Goal: Task Accomplishment & Management: Complete application form

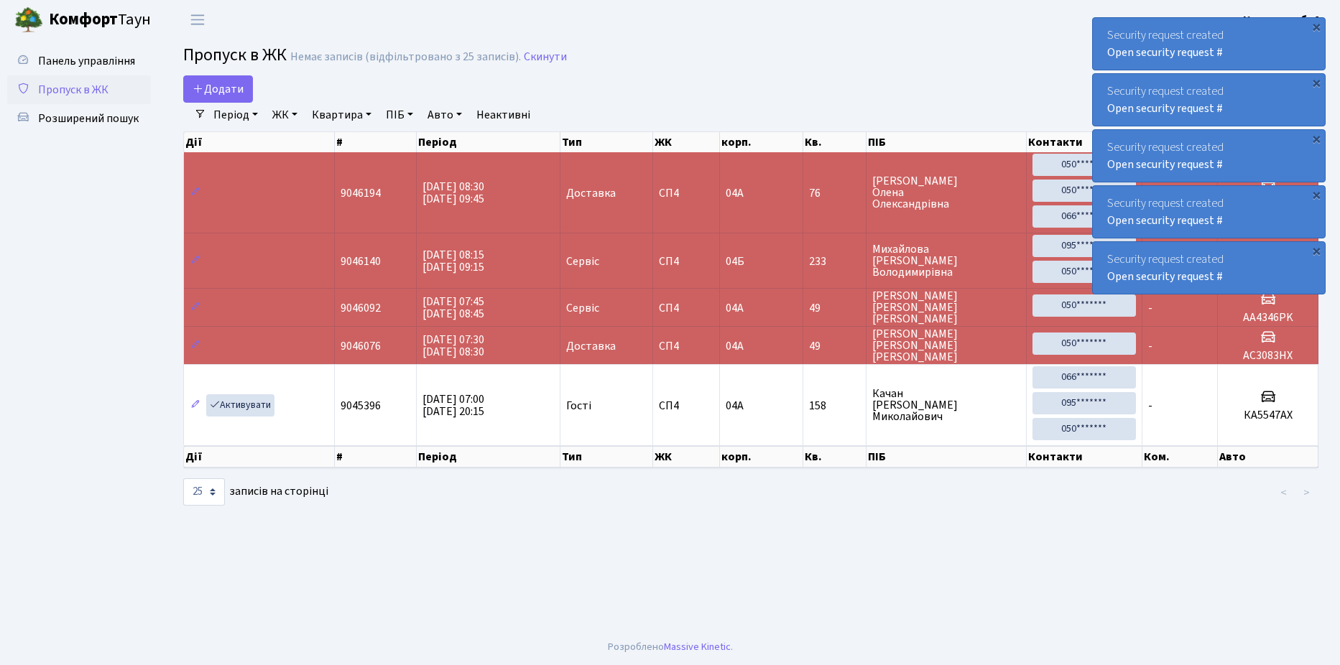
select select "25"
click at [233, 84] on span "Додати" at bounding box center [218, 89] width 51 height 16
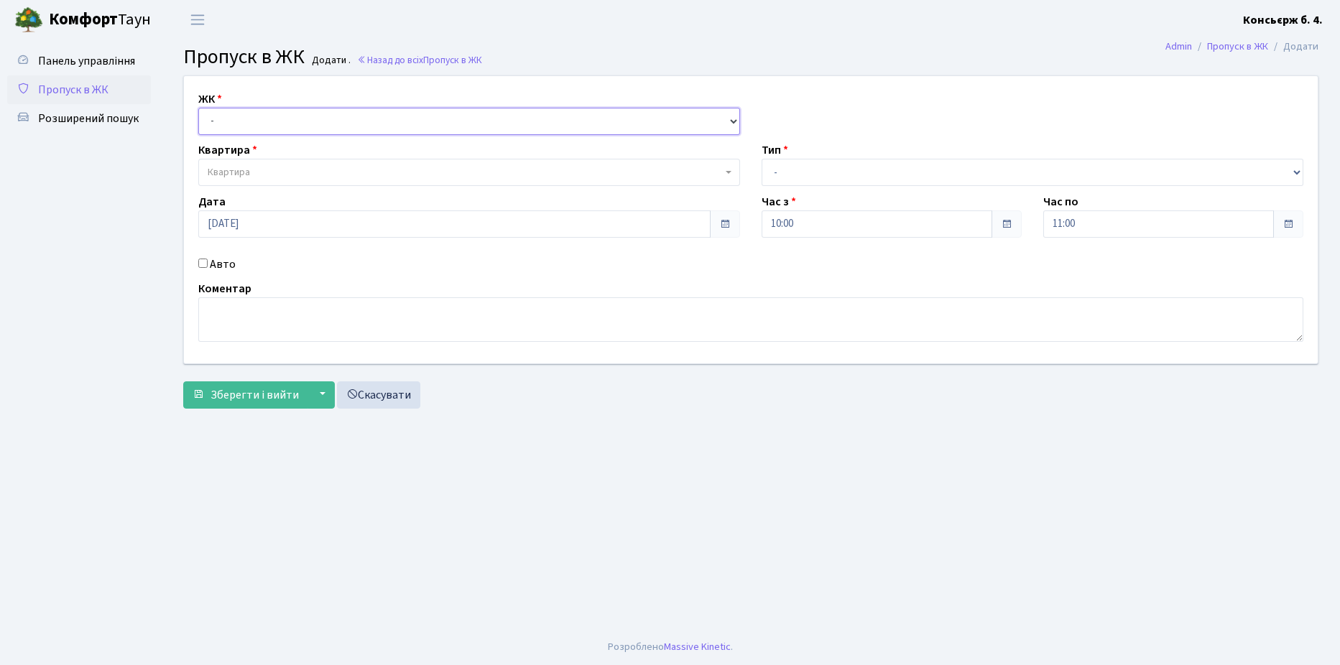
drag, startPoint x: 256, startPoint y: 123, endPoint x: 262, endPoint y: 137, distance: 15.8
click at [256, 123] on select "- [STREET_ADDRESS]" at bounding box center [469, 121] width 542 height 27
select select "325"
click at [198, 108] on select "- [STREET_ADDRESS]" at bounding box center [469, 121] width 542 height 27
select select
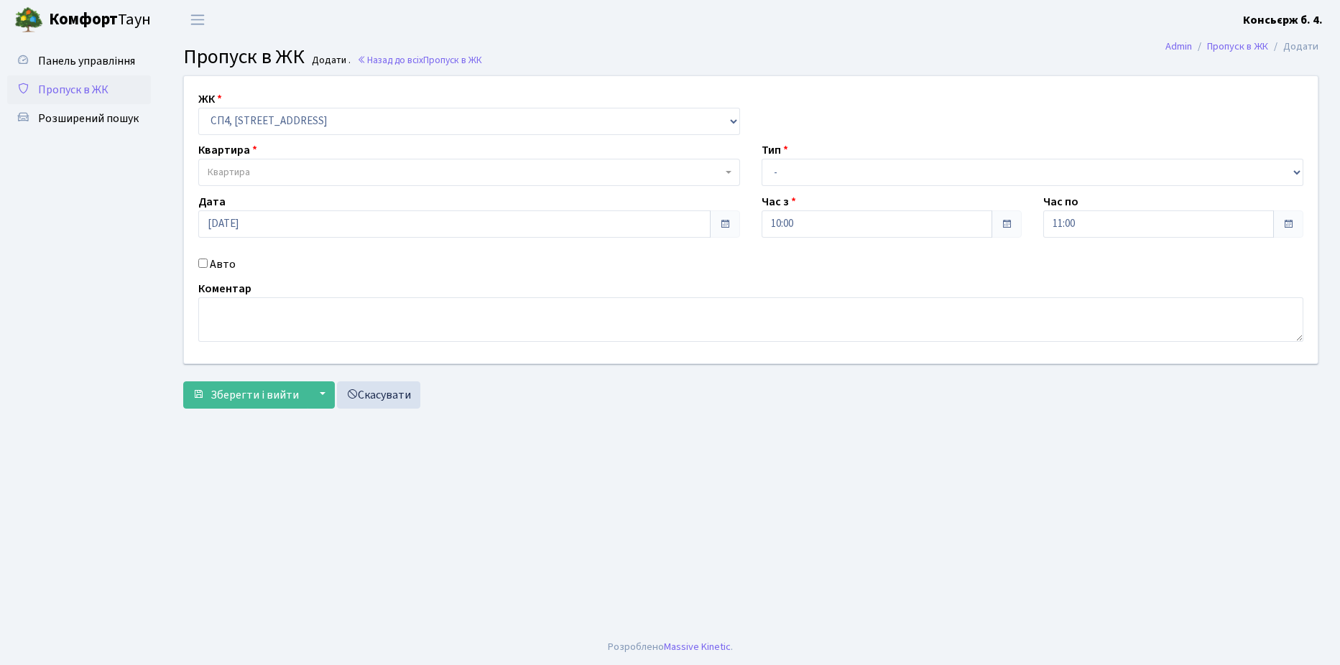
click at [291, 167] on span "Квартира" at bounding box center [465, 172] width 514 height 14
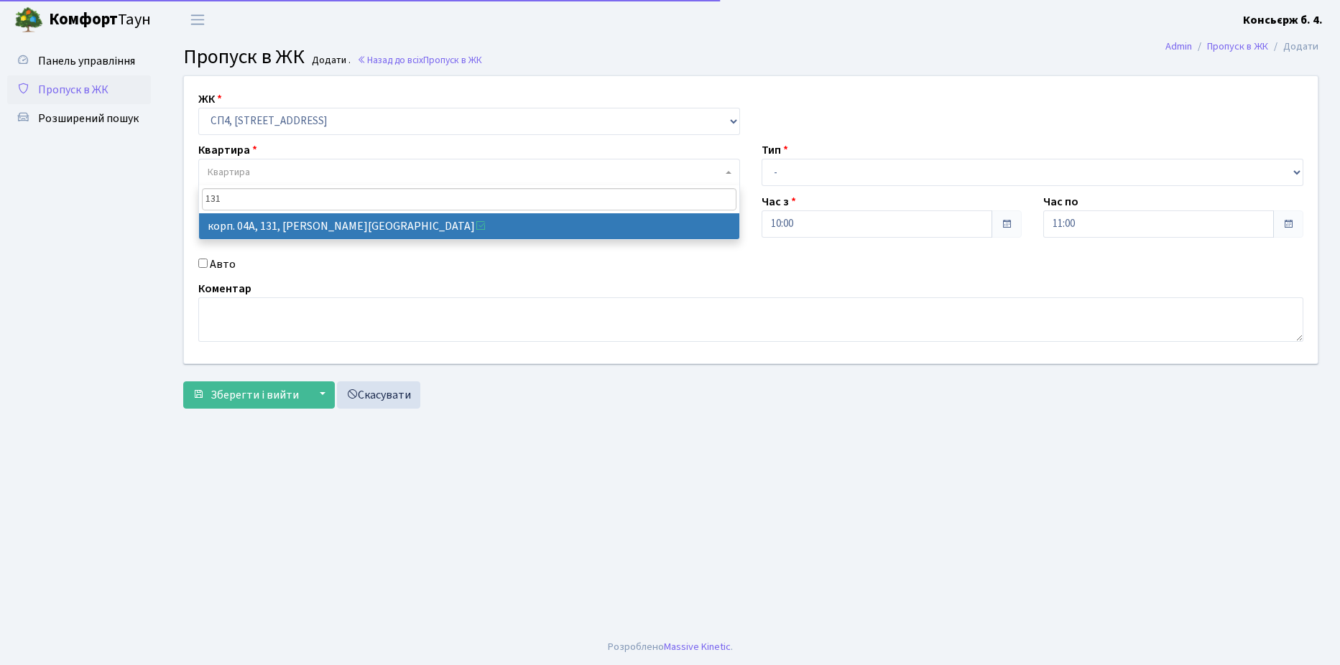
type input "131"
select select "21159"
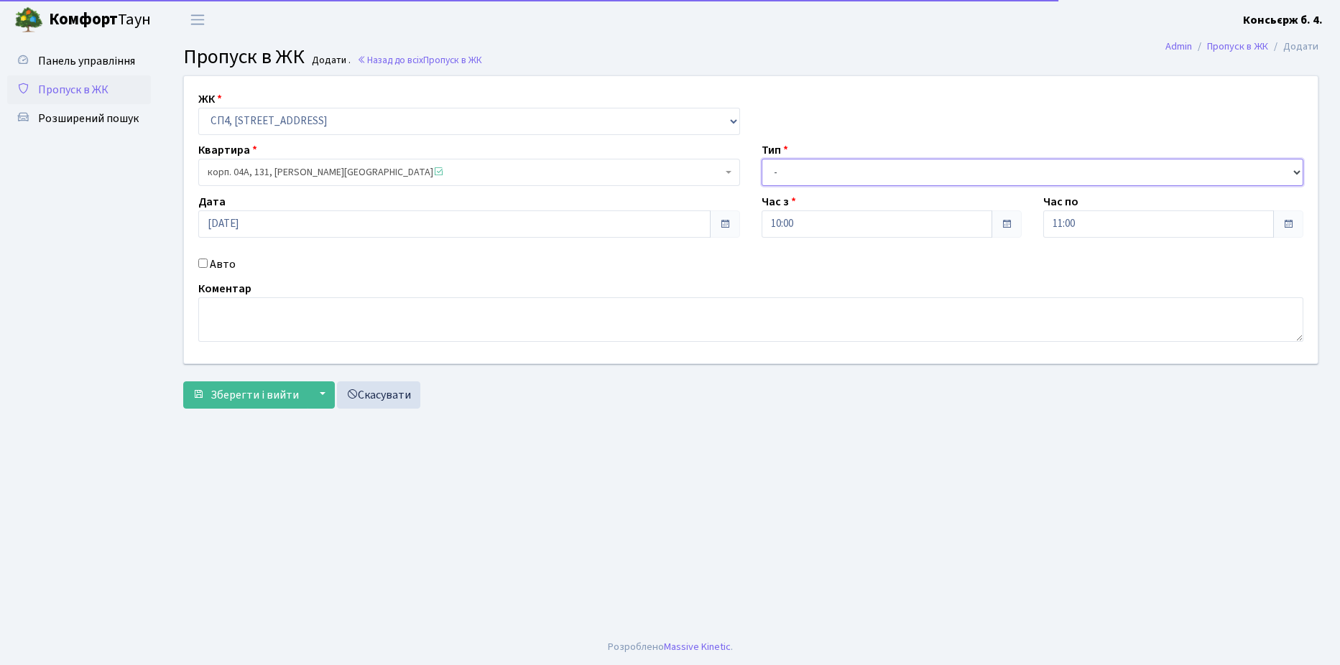
click at [819, 180] on select "- Доставка Таксі Гості Сервіс" at bounding box center [1033, 172] width 542 height 27
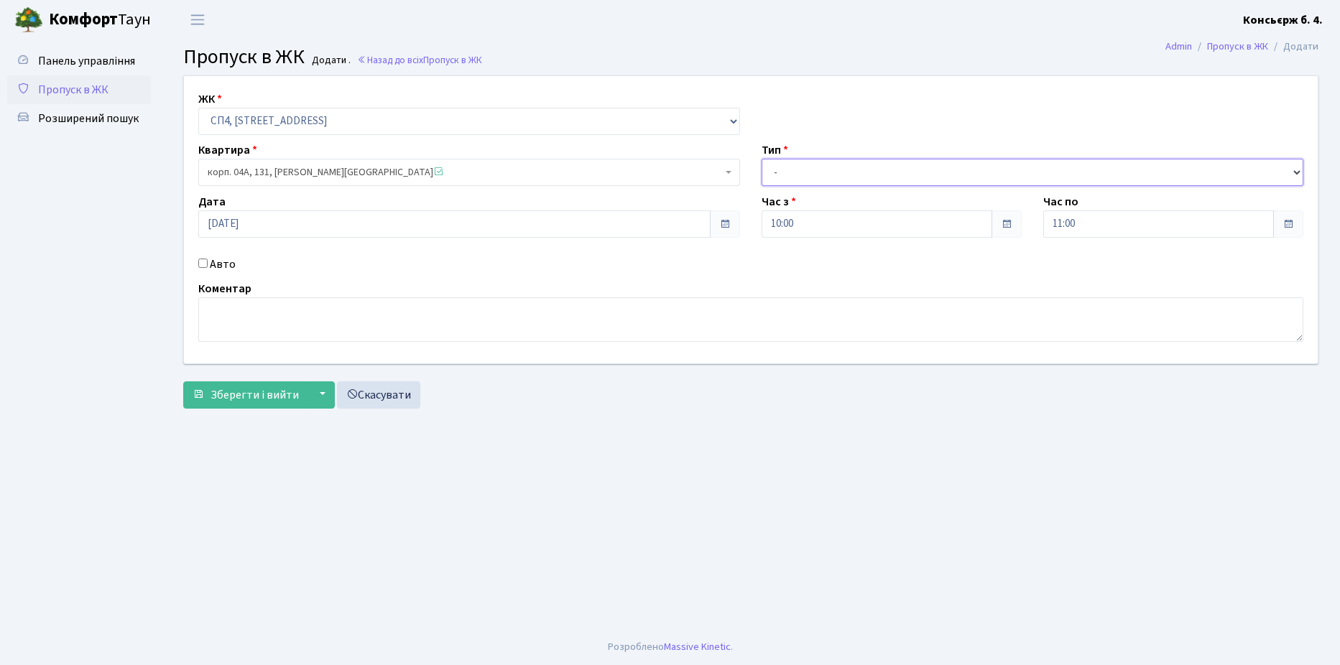
select select "1"
click at [762, 159] on select "- Доставка Таксі Гості Сервіс" at bounding box center [1033, 172] width 542 height 27
click at [210, 266] on label "Авто" at bounding box center [223, 264] width 26 height 17
click at [208, 266] on input "Авто" at bounding box center [202, 263] width 9 height 9
checkbox input "true"
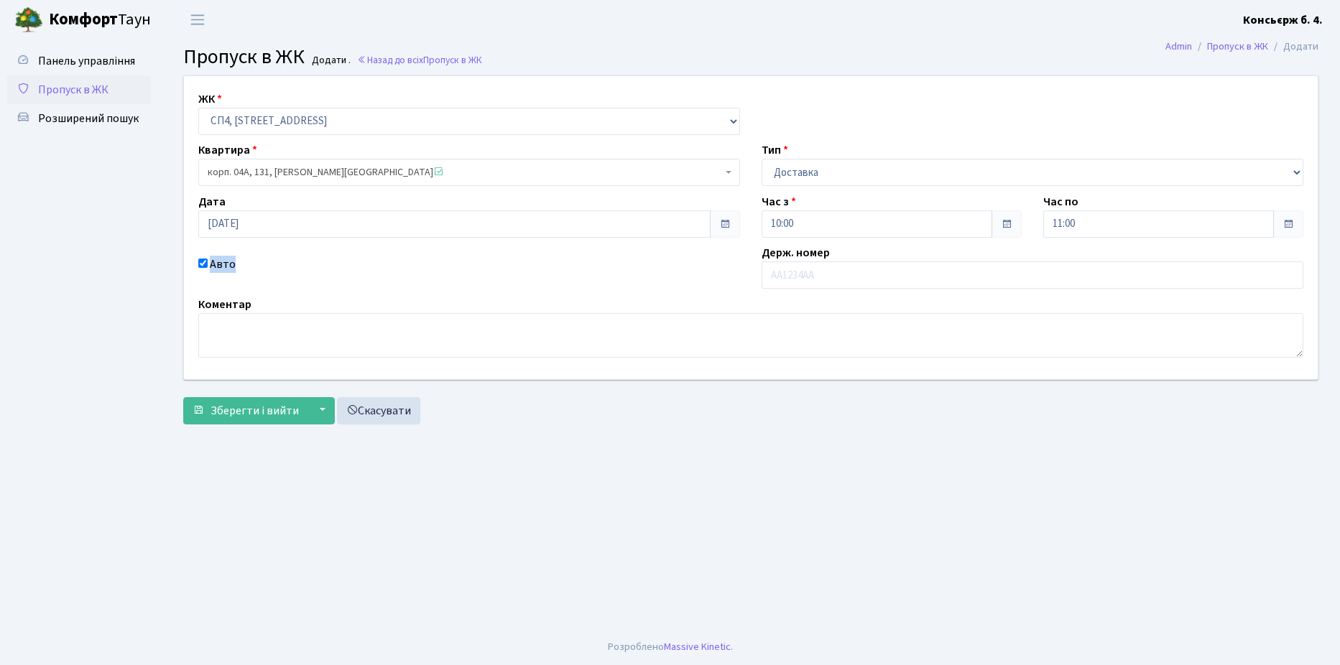
click at [209, 265] on div "Авто" at bounding box center [469, 272] width 563 height 33
click at [841, 277] on input "text" at bounding box center [1033, 275] width 542 height 27
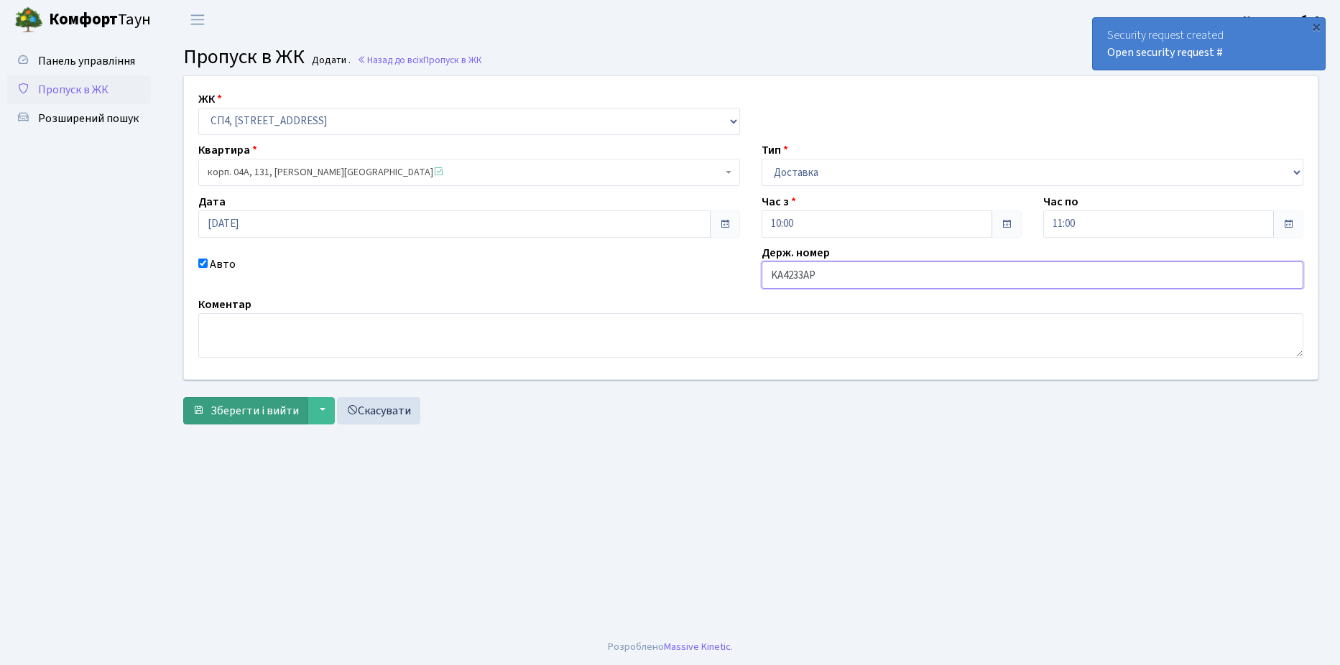
type input "KA4233AP"
click at [292, 411] on span "Зберегти і вийти" at bounding box center [255, 411] width 88 height 16
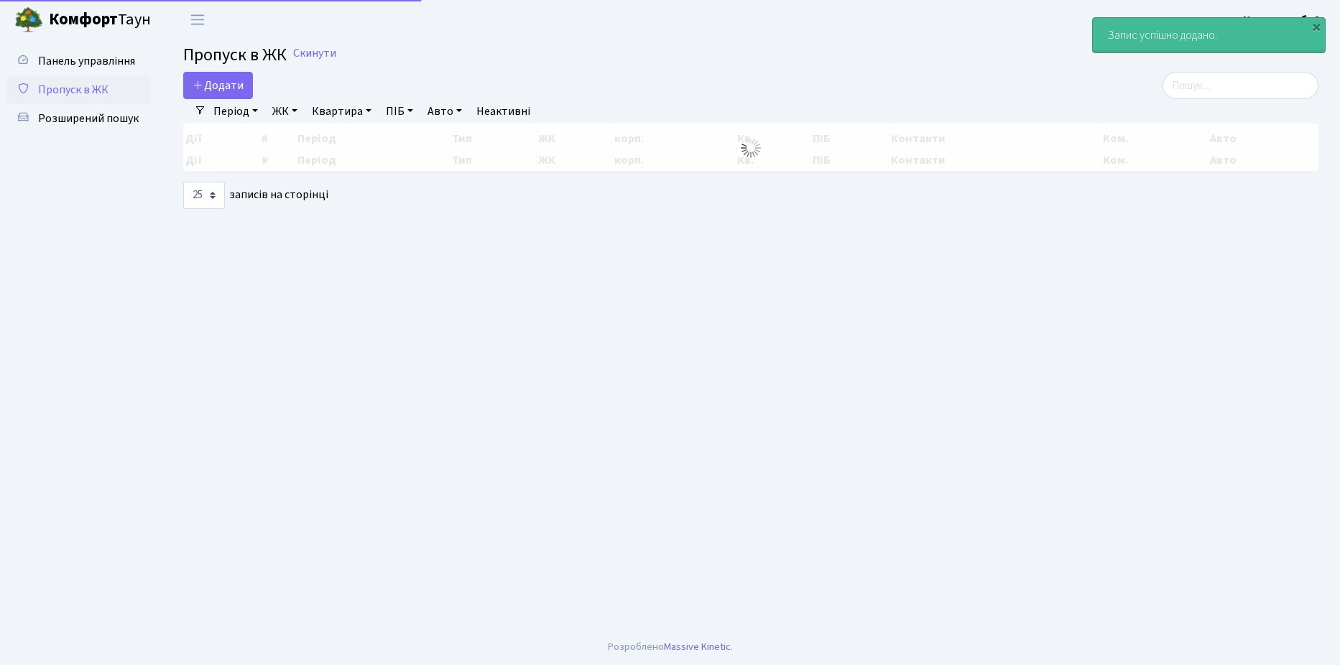
select select "25"
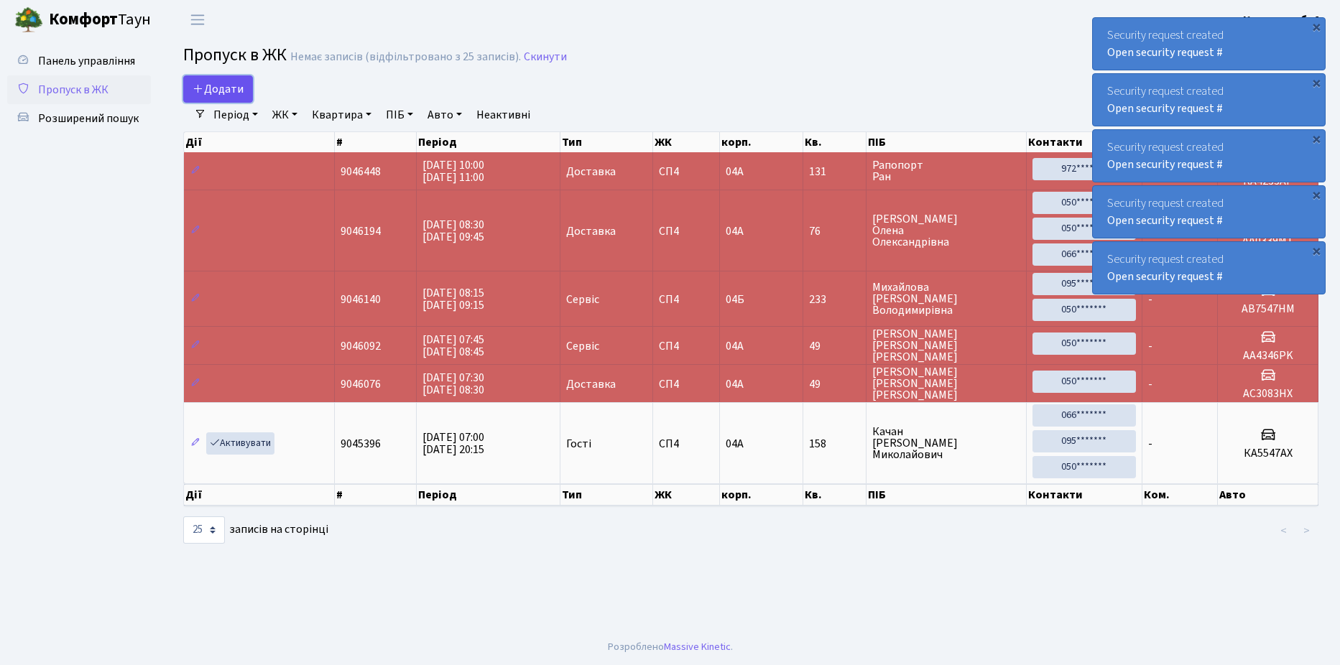
click at [221, 93] on span "Додати" at bounding box center [218, 89] width 51 height 16
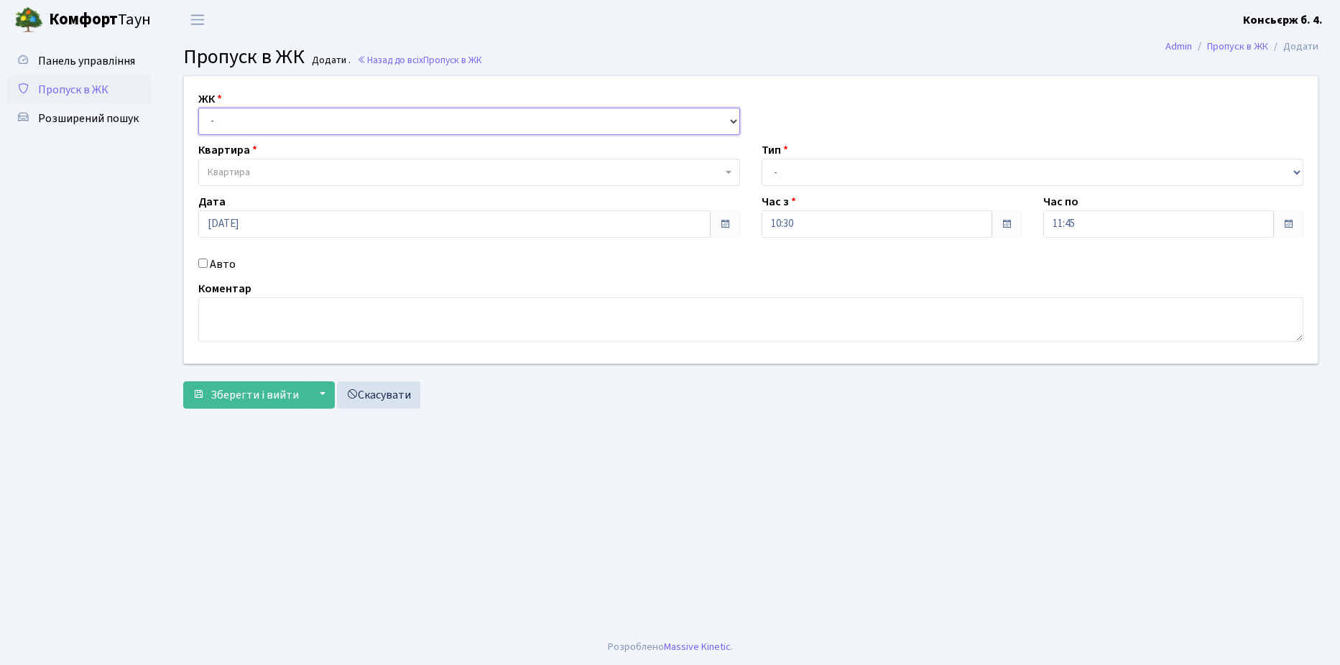
click at [287, 133] on select "- [STREET_ADDRESS]" at bounding box center [469, 121] width 542 height 27
select select "325"
click at [198, 108] on select "- [STREET_ADDRESS]" at bounding box center [469, 121] width 542 height 27
select select
click at [279, 159] on span "Квартира" at bounding box center [469, 172] width 542 height 27
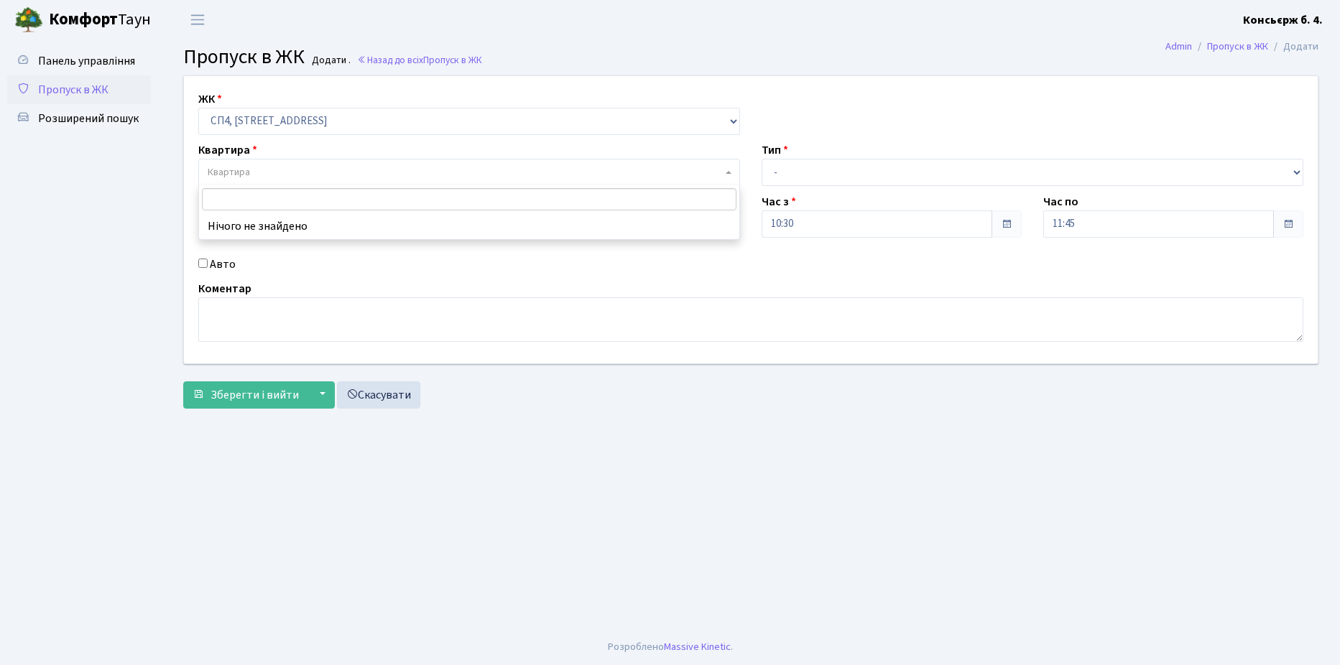
type input "4"
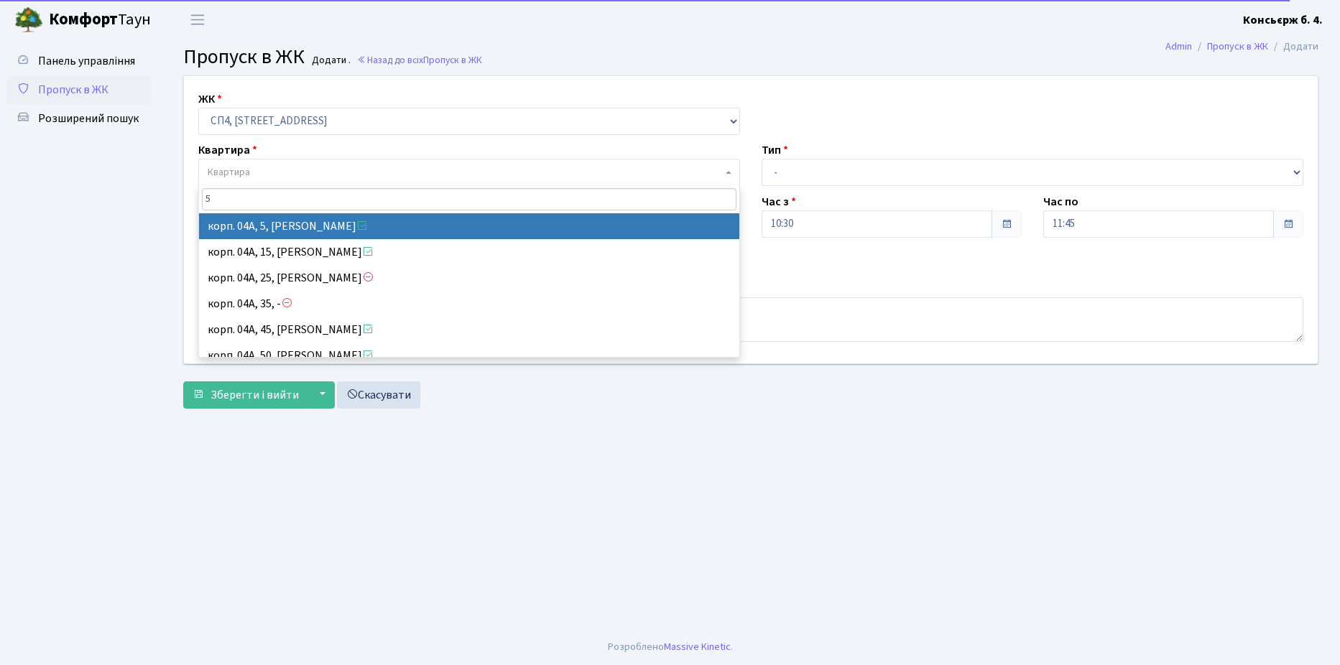
type input "5"
select select "21033"
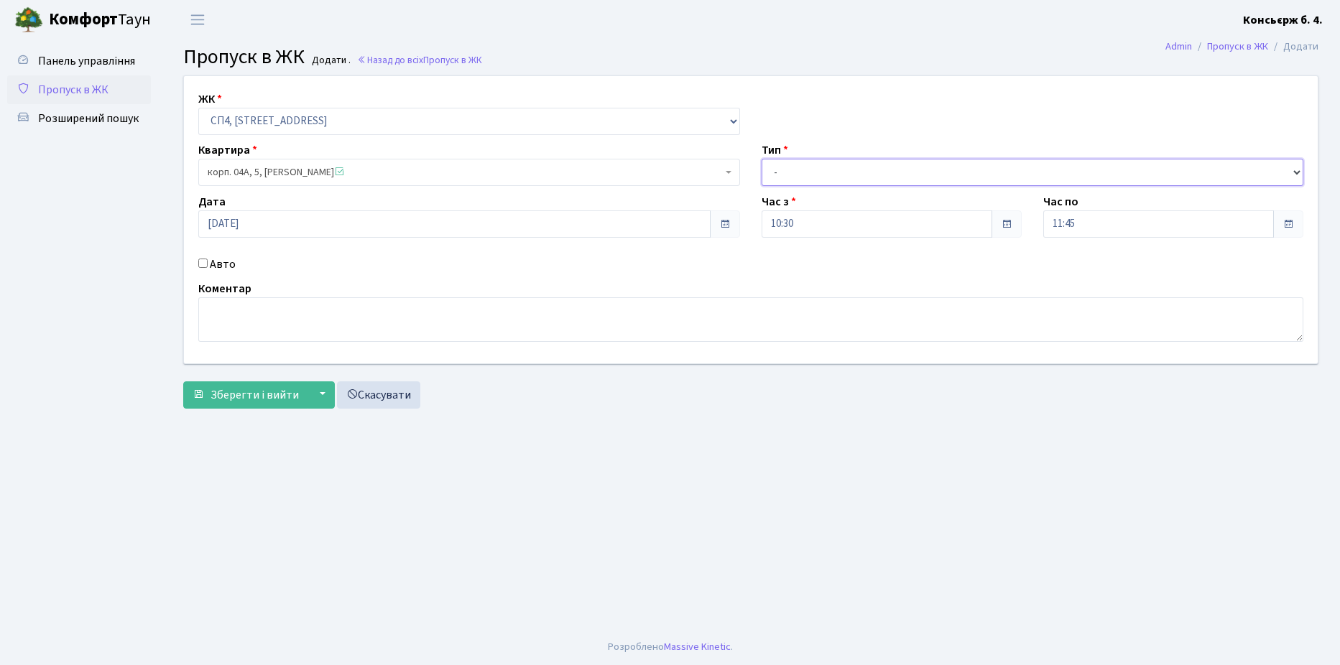
drag, startPoint x: 785, startPoint y: 161, endPoint x: 789, endPoint y: 175, distance: 15.0
click at [785, 161] on select "- Доставка Таксі Гості Сервіс" at bounding box center [1033, 172] width 542 height 27
select select "1"
click at [762, 159] on select "- Доставка Таксі Гості Сервіс" at bounding box center [1033, 172] width 542 height 27
click at [202, 258] on div "Авто" at bounding box center [469, 264] width 563 height 17
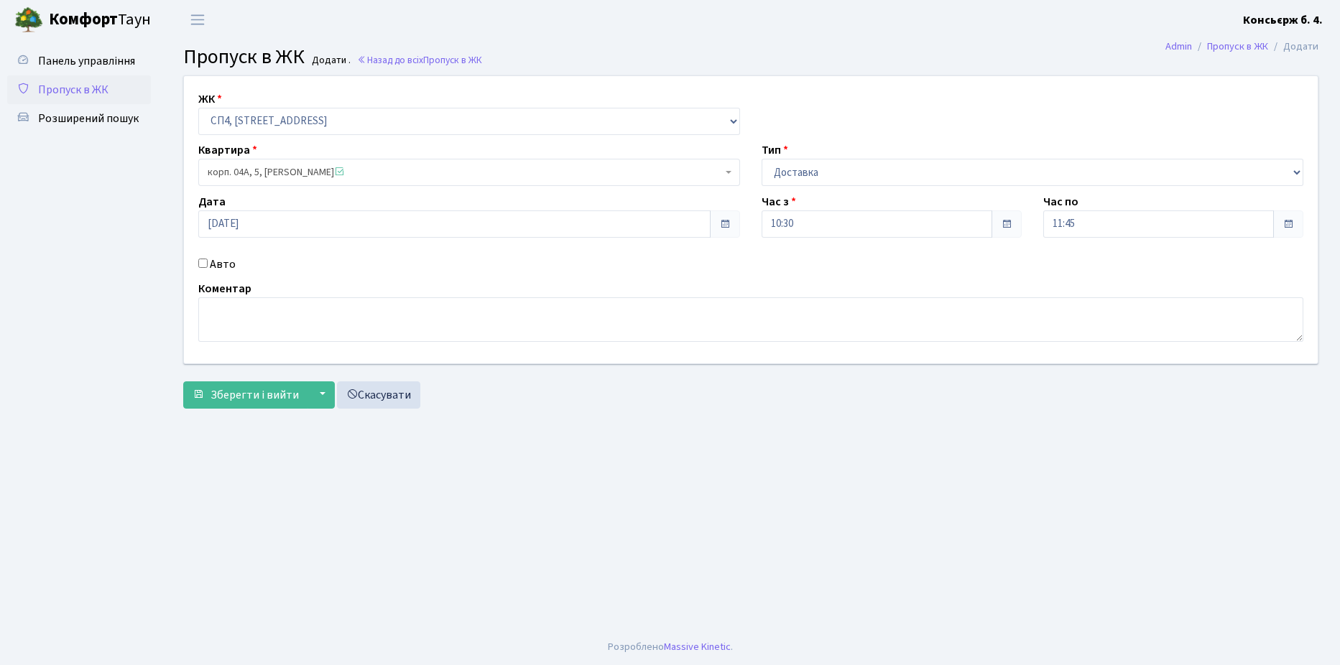
click at [203, 258] on div "Авто" at bounding box center [469, 264] width 563 height 17
click at [204, 259] on input "Авто" at bounding box center [202, 263] width 9 height 9
checkbox input "true"
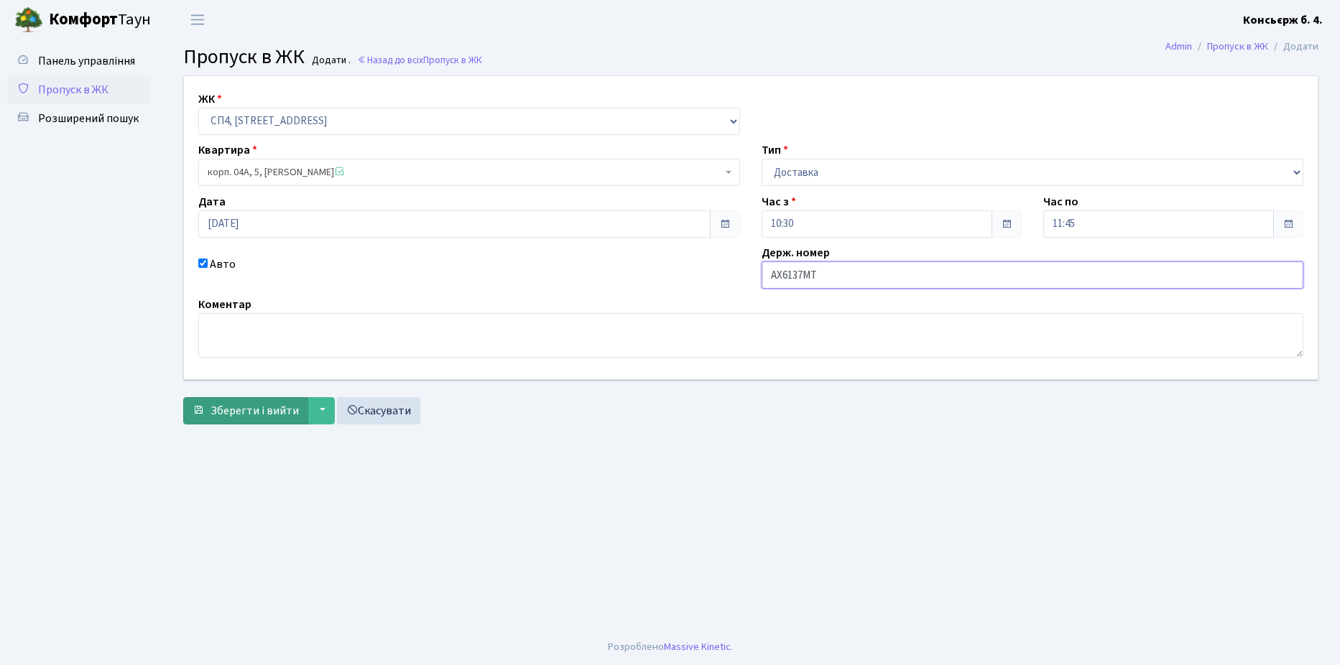
type input "AX6137MT"
click at [286, 418] on span "Зберегти і вийти" at bounding box center [255, 411] width 88 height 16
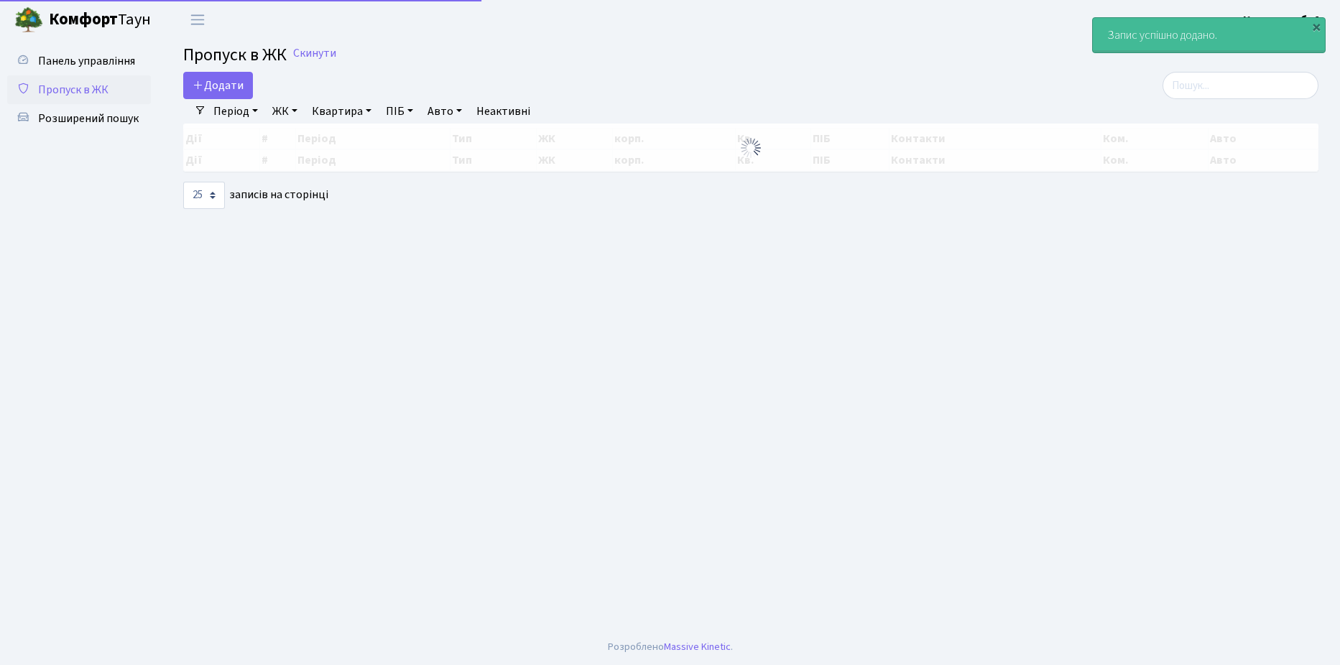
select select "25"
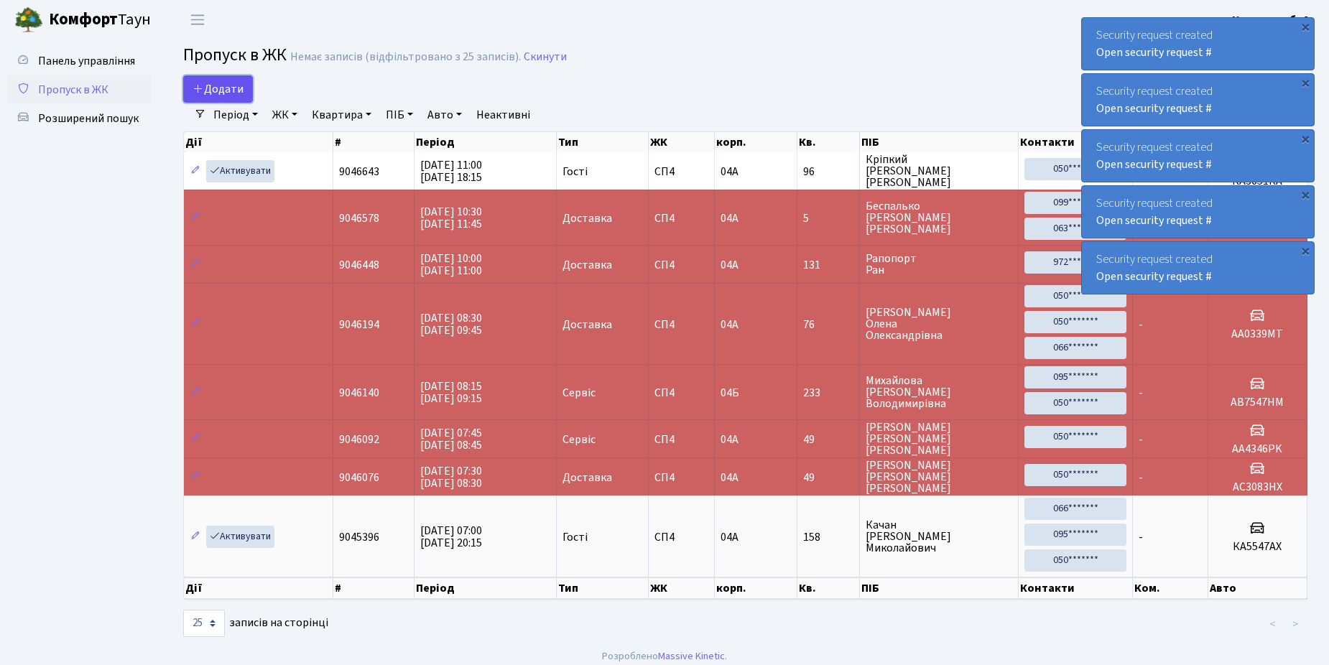
click at [247, 91] on link "Додати" at bounding box center [218, 88] width 70 height 27
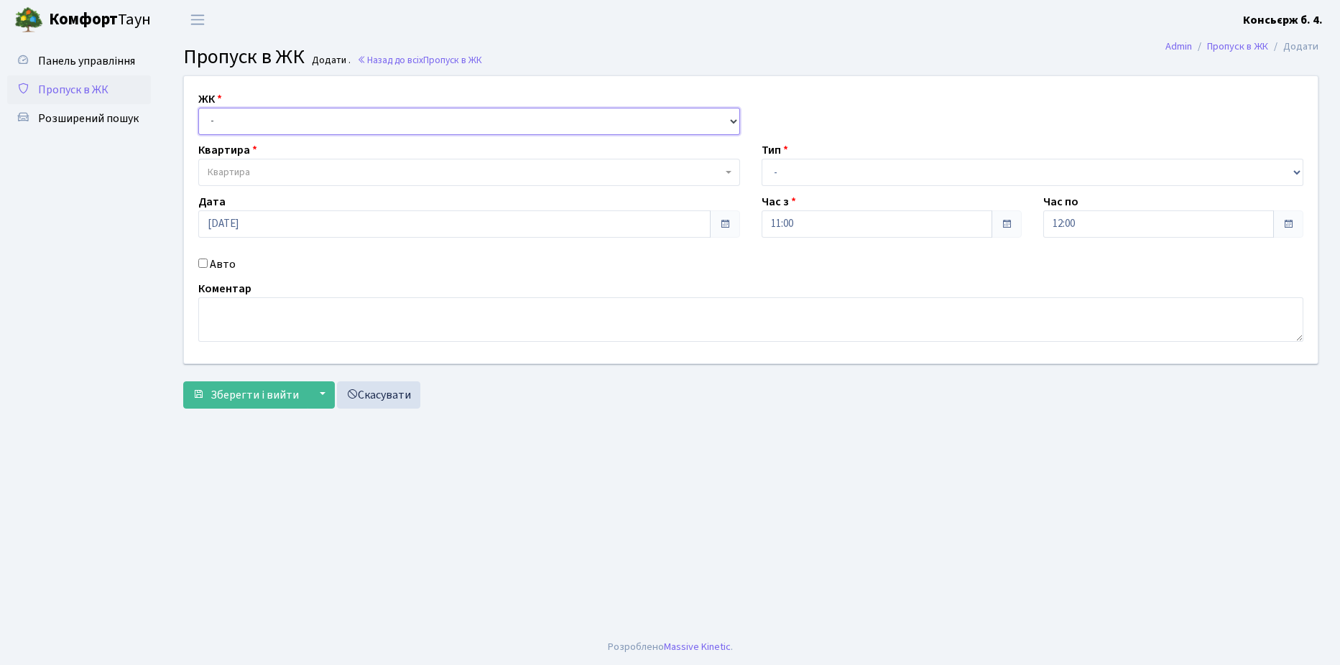
click at [285, 118] on select "- СП4, Столичне шосе, 5" at bounding box center [469, 121] width 542 height 27
select select "325"
click at [198, 108] on select "- СП4, Столичне шосе, 5" at bounding box center [469, 121] width 542 height 27
select select
click at [288, 165] on span "Квартира" at bounding box center [465, 172] width 514 height 14
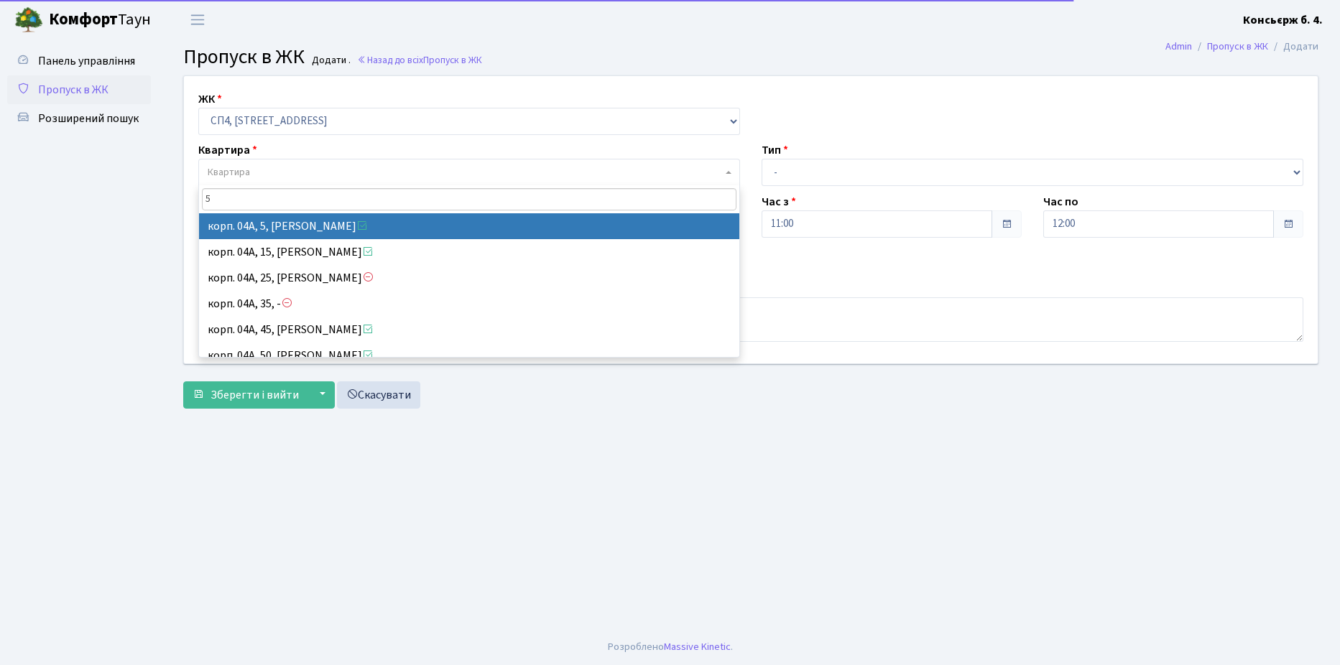
type input "5"
select select "21033"
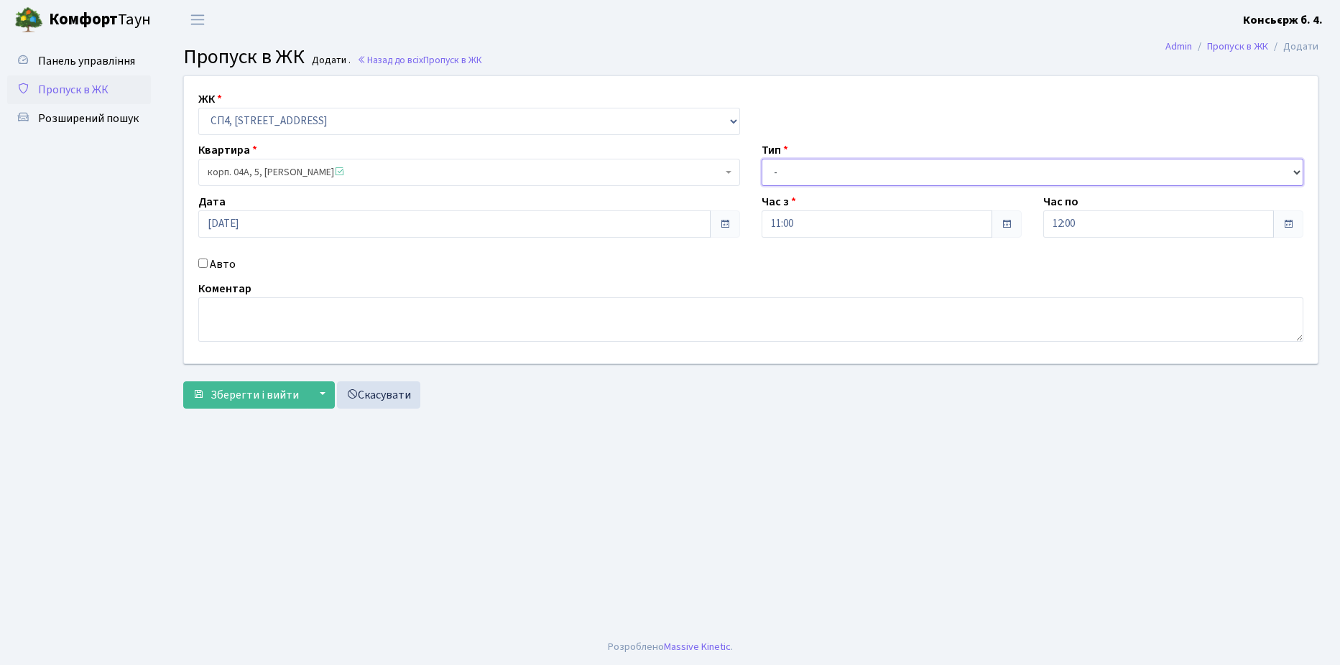
click at [807, 172] on select "- Доставка Таксі Гості Сервіс" at bounding box center [1033, 172] width 542 height 27
select select "18"
click at [762, 159] on select "- Доставка Таксі Гості Сервіс" at bounding box center [1033, 172] width 542 height 27
click at [198, 262] on div "Авто" at bounding box center [469, 264] width 563 height 17
click at [198, 262] on input "Авто" at bounding box center [202, 263] width 9 height 9
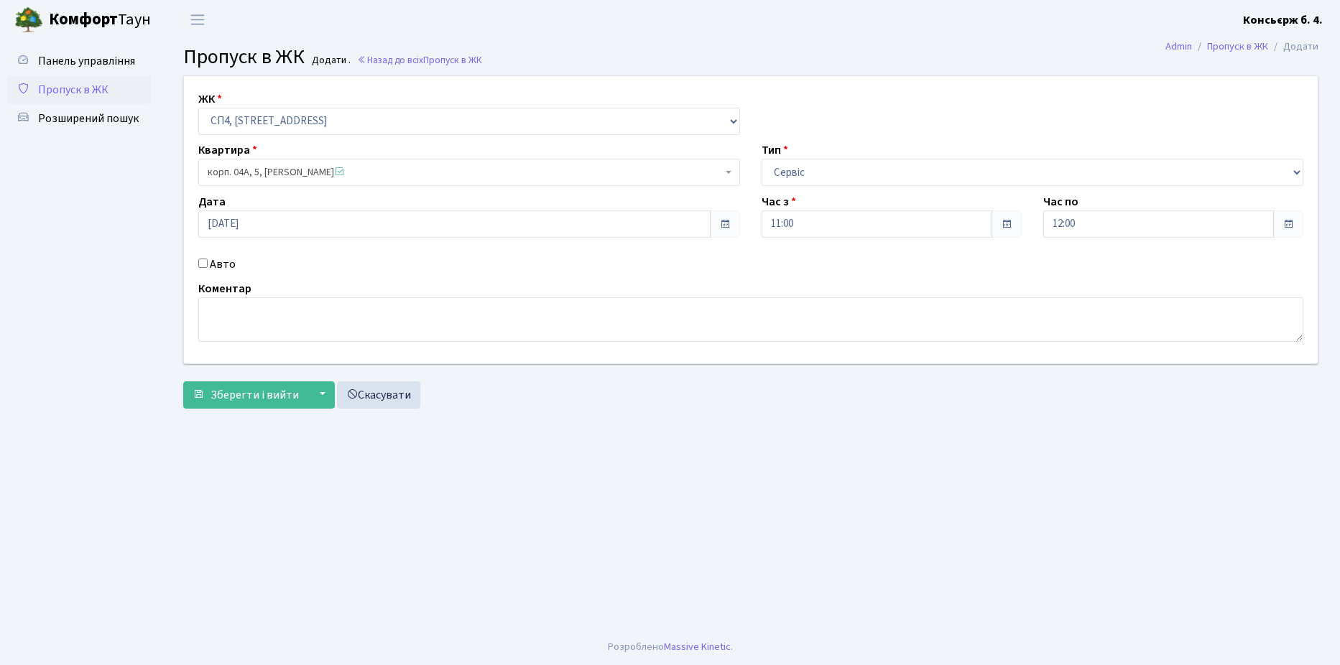
checkbox input "true"
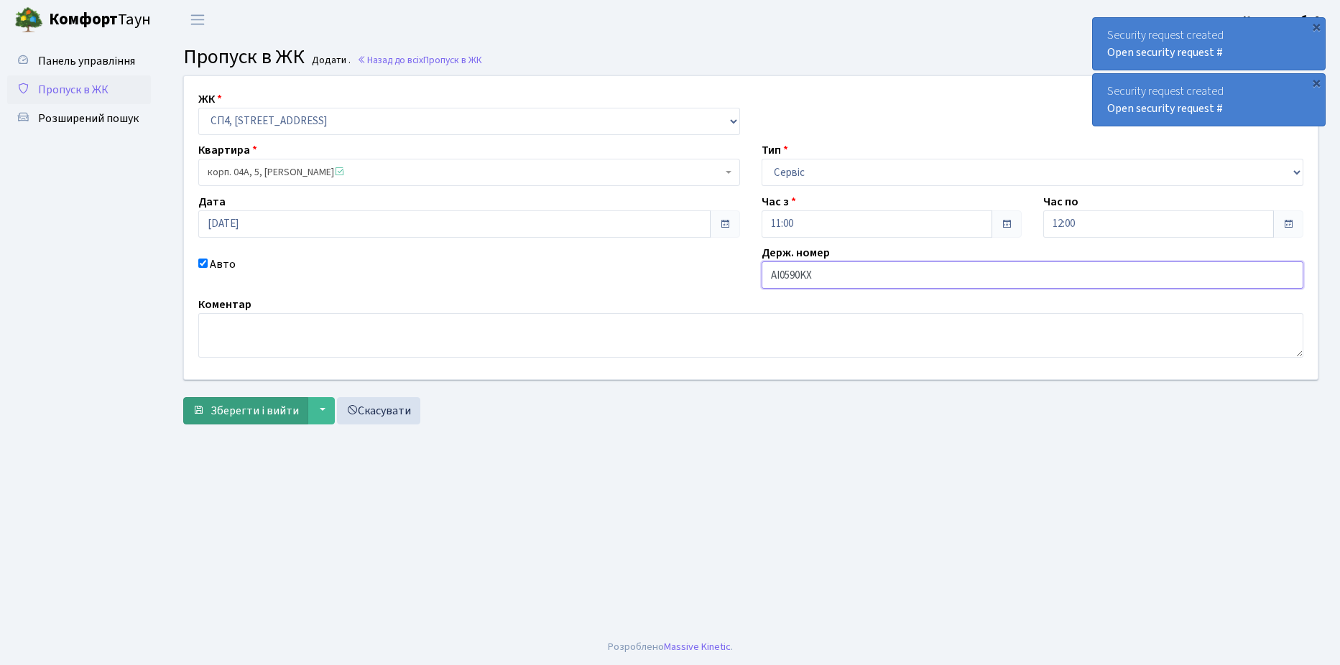
type input "AI0590KX"
click at [233, 401] on button "Зберегти і вийти" at bounding box center [245, 410] width 125 height 27
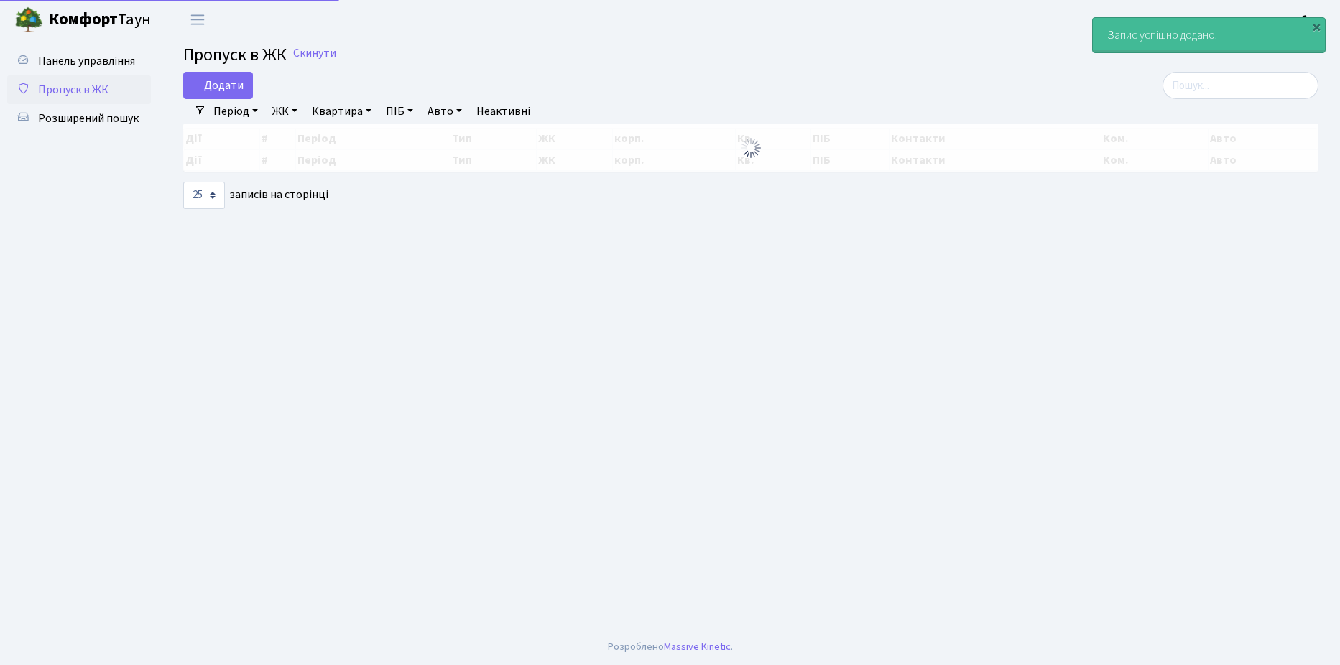
select select "25"
